Goal: Information Seeking & Learning: Check status

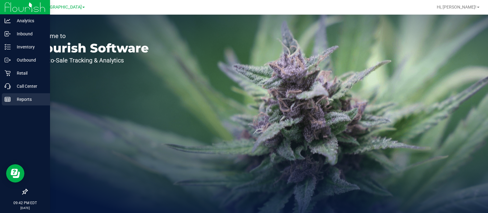
click at [23, 97] on p "Reports" at bounding box center [29, 99] width 37 height 7
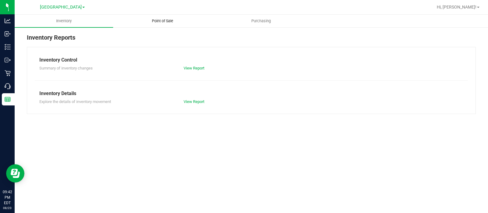
click at [156, 22] on span "Point of Sale" at bounding box center [163, 20] width 38 height 5
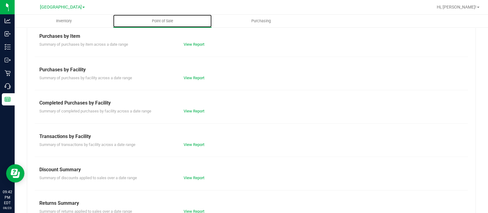
scroll to position [101, 0]
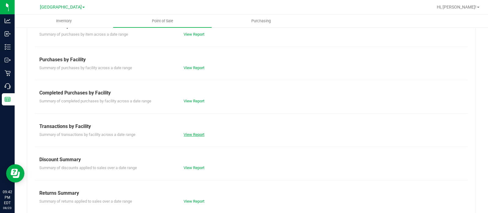
click at [196, 133] on link "View Report" at bounding box center [194, 134] width 21 height 5
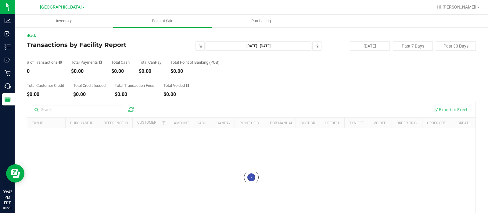
click at [80, 9] on link "[GEOGRAPHIC_DATA]" at bounding box center [62, 7] width 45 height 6
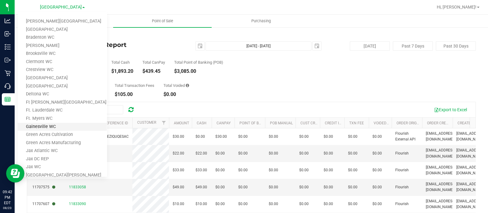
click at [51, 126] on link "Gainesville WC" at bounding box center [62, 127] width 89 height 8
